Goal: Subscribe to service/newsletter

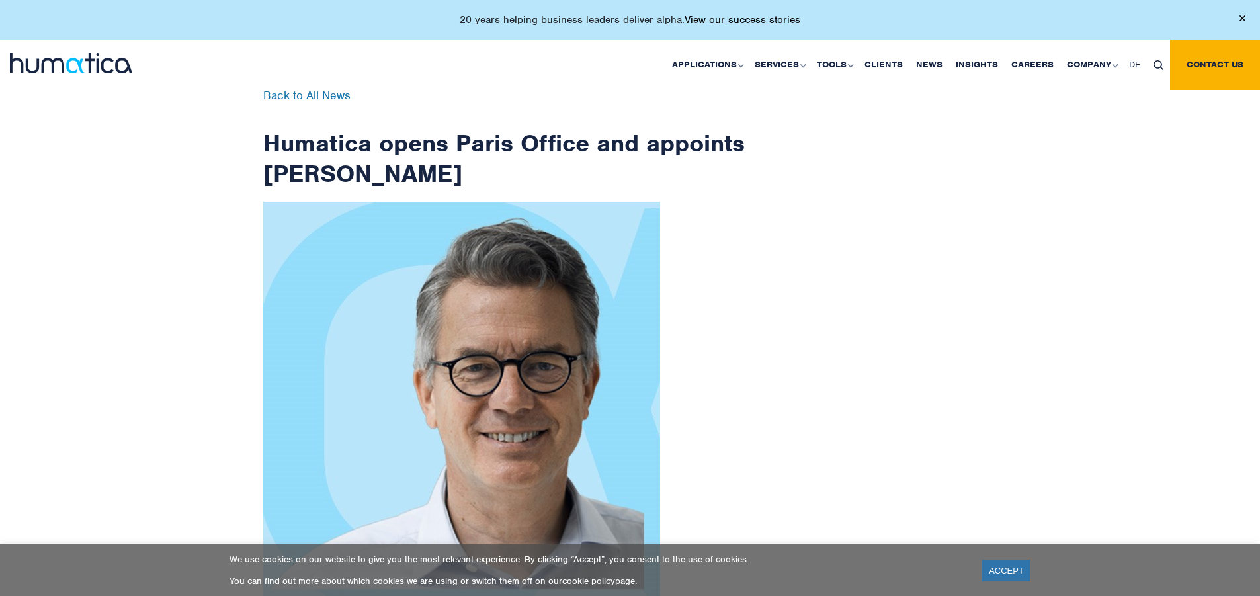
scroll to position [2109, 0]
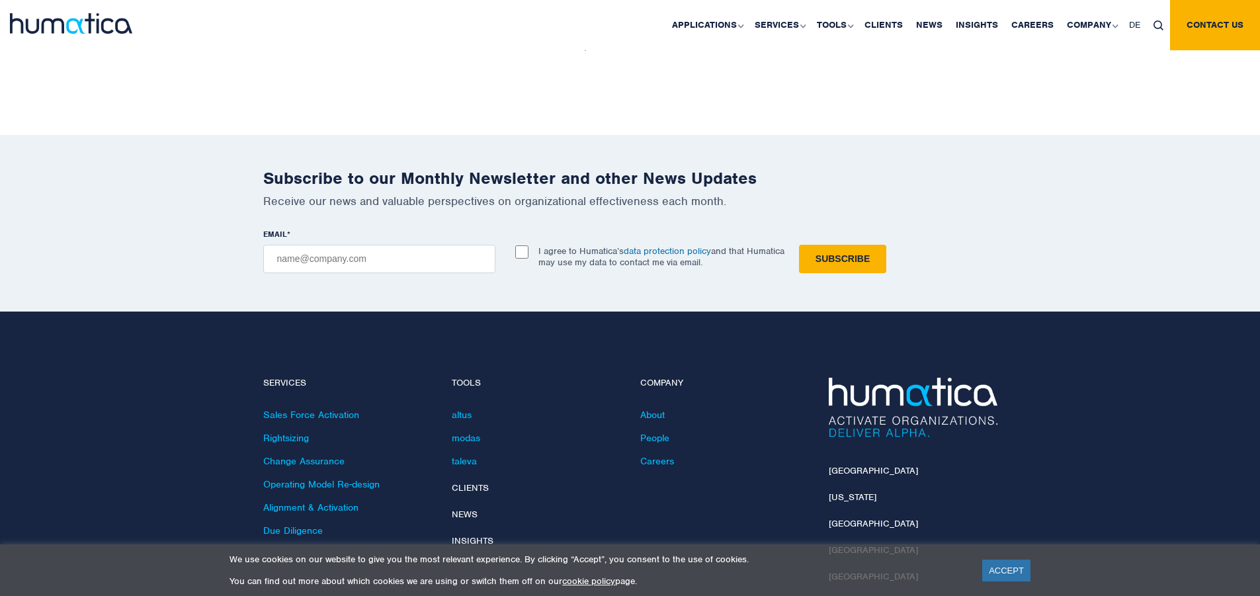
checkbox input "true"
type input "[EMAIL_ADDRESS][DOMAIN_NAME]"
click at [799, 245] on input "Subscribe" at bounding box center [842, 259] width 87 height 28
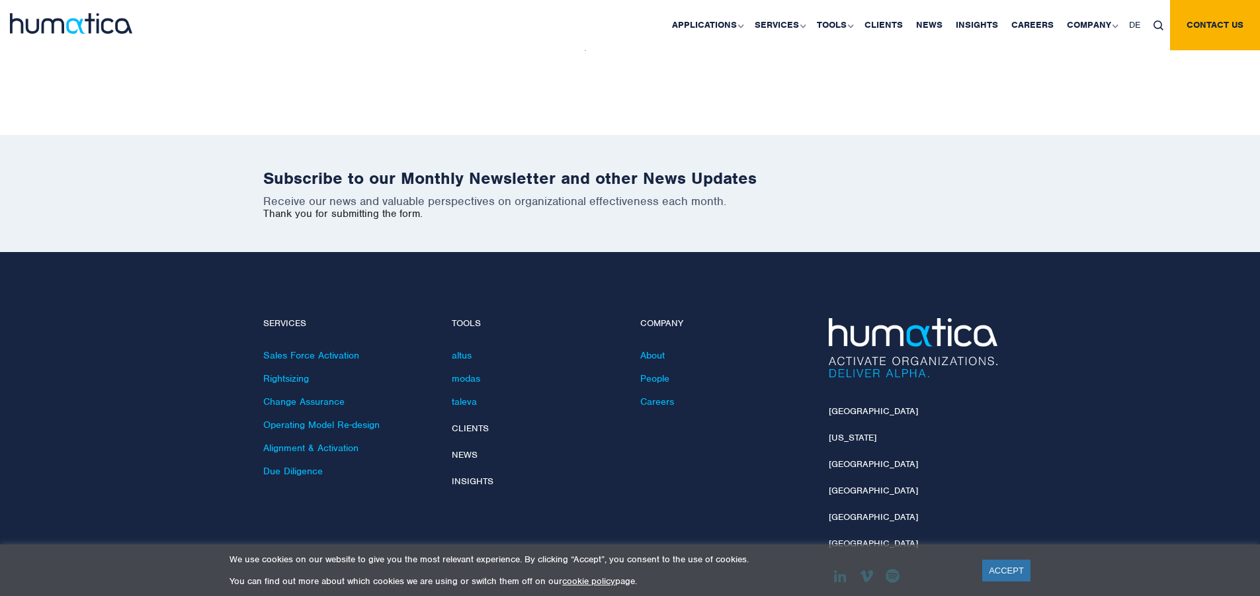
scroll to position [2050, 0]
